Goal: Navigation & Orientation: Find specific page/section

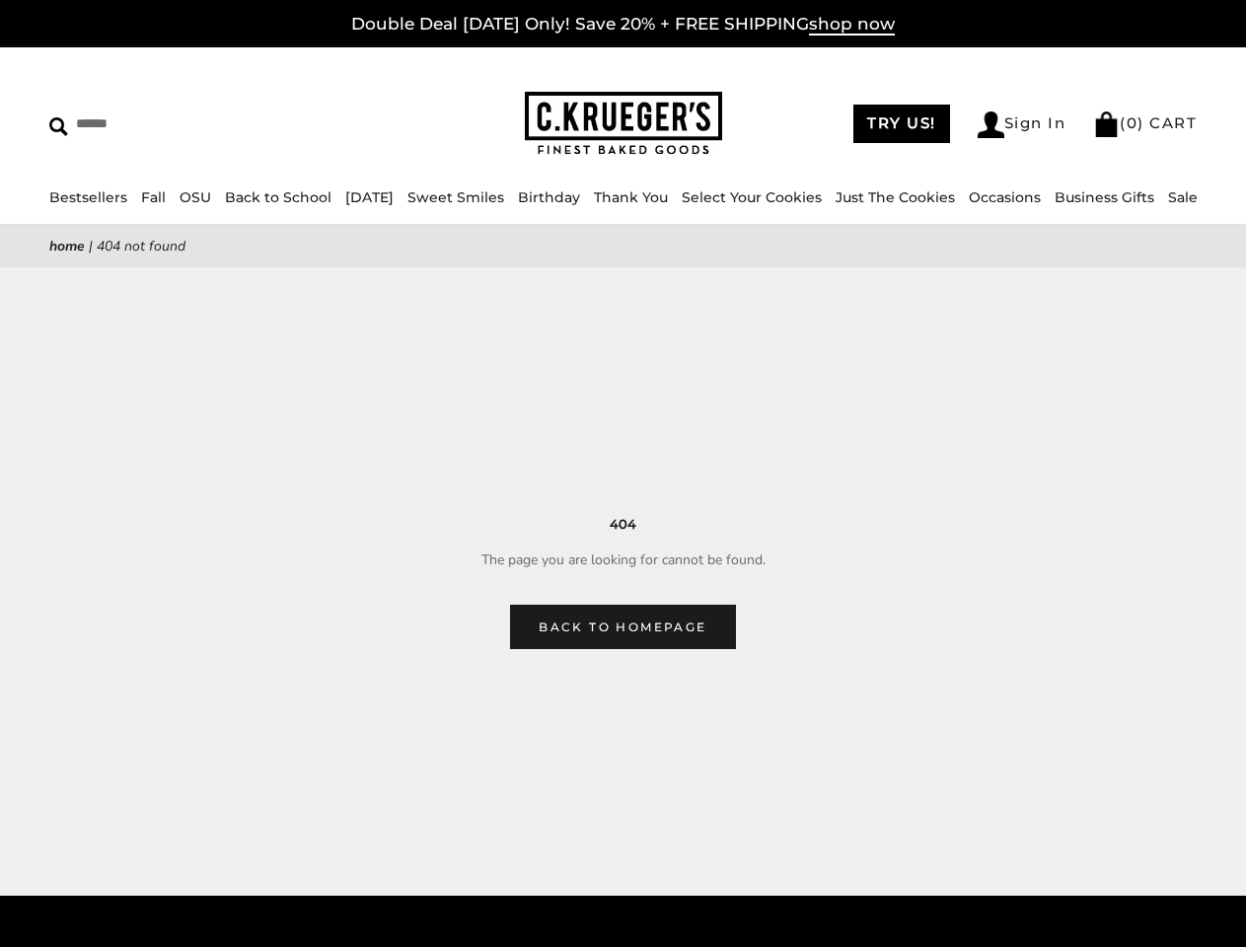
click at [623, 474] on main "Home | 404 Not Found 404 The page you are looking for cannot be found. Back to …" at bounding box center [623, 437] width 1246 height 424
click at [181, 123] on input "Search" at bounding box center [180, 124] width 262 height 31
click at [1010, 197] on link "Occasions" at bounding box center [1005, 197] width 72 height 18
